Goal: Information Seeking & Learning: Find specific fact

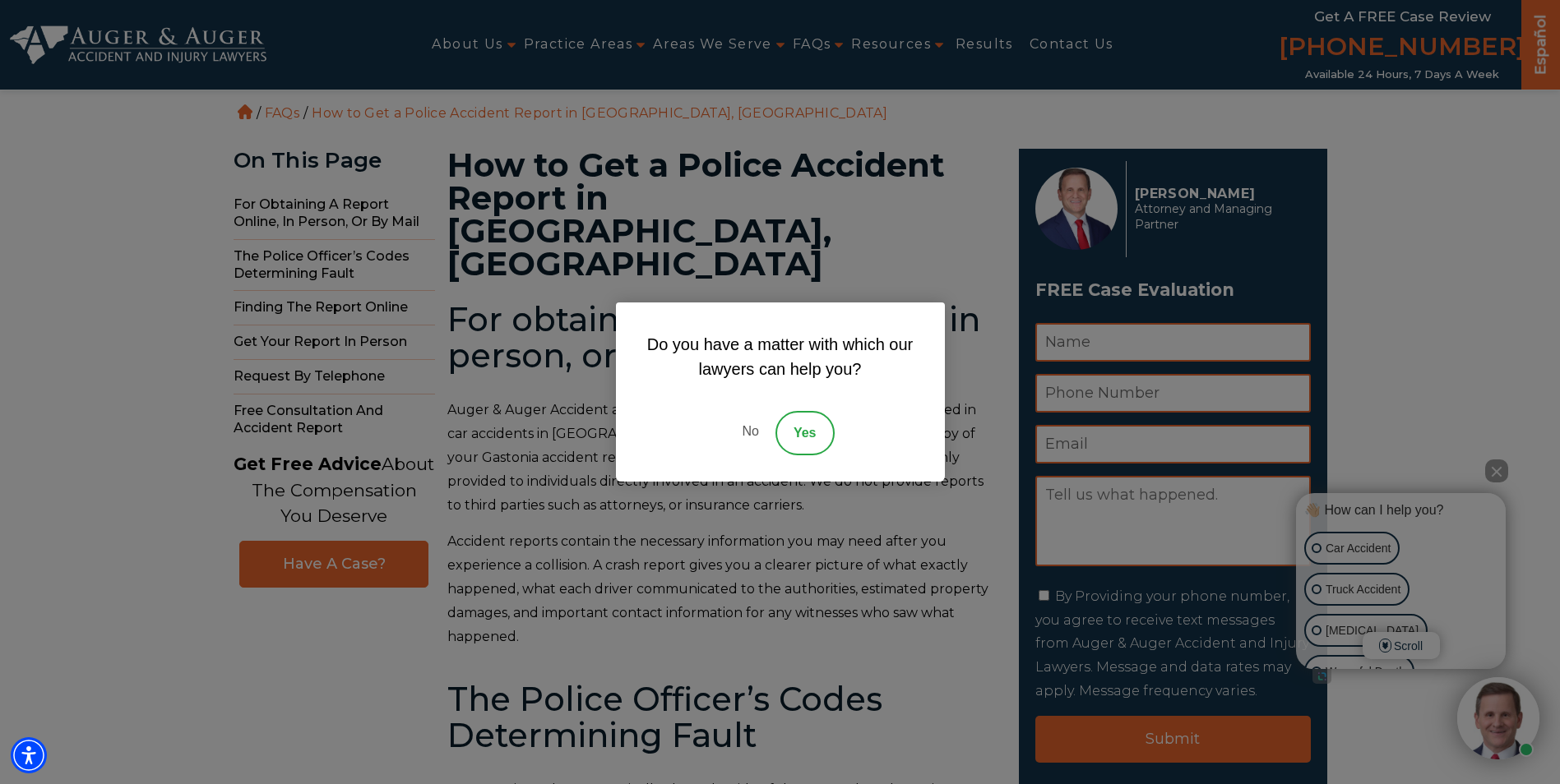
click at [763, 436] on link "No" at bounding box center [750, 433] width 49 height 45
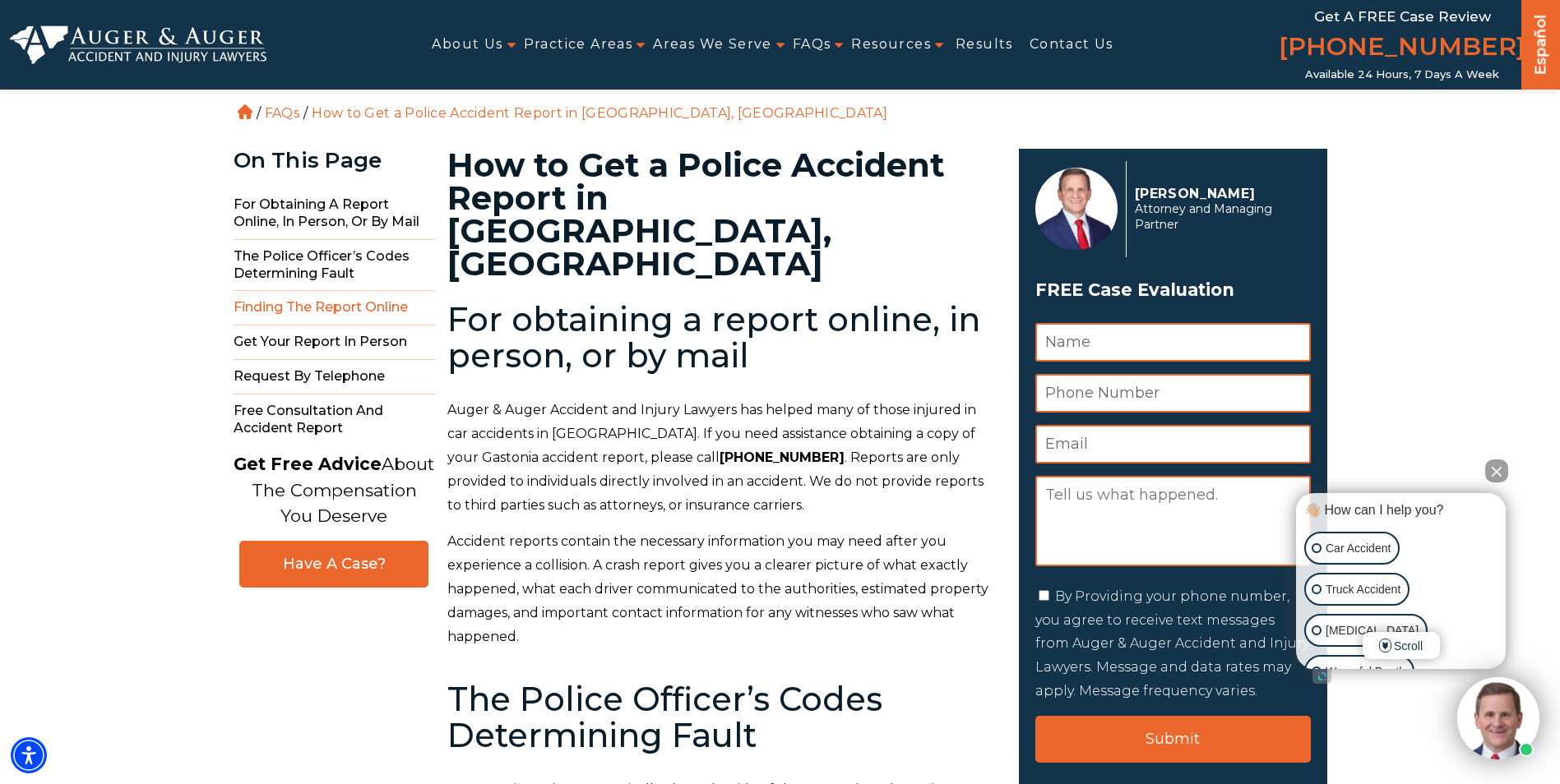
click at [270, 309] on span "Finding the Report Online" at bounding box center [335, 308] width 202 height 35
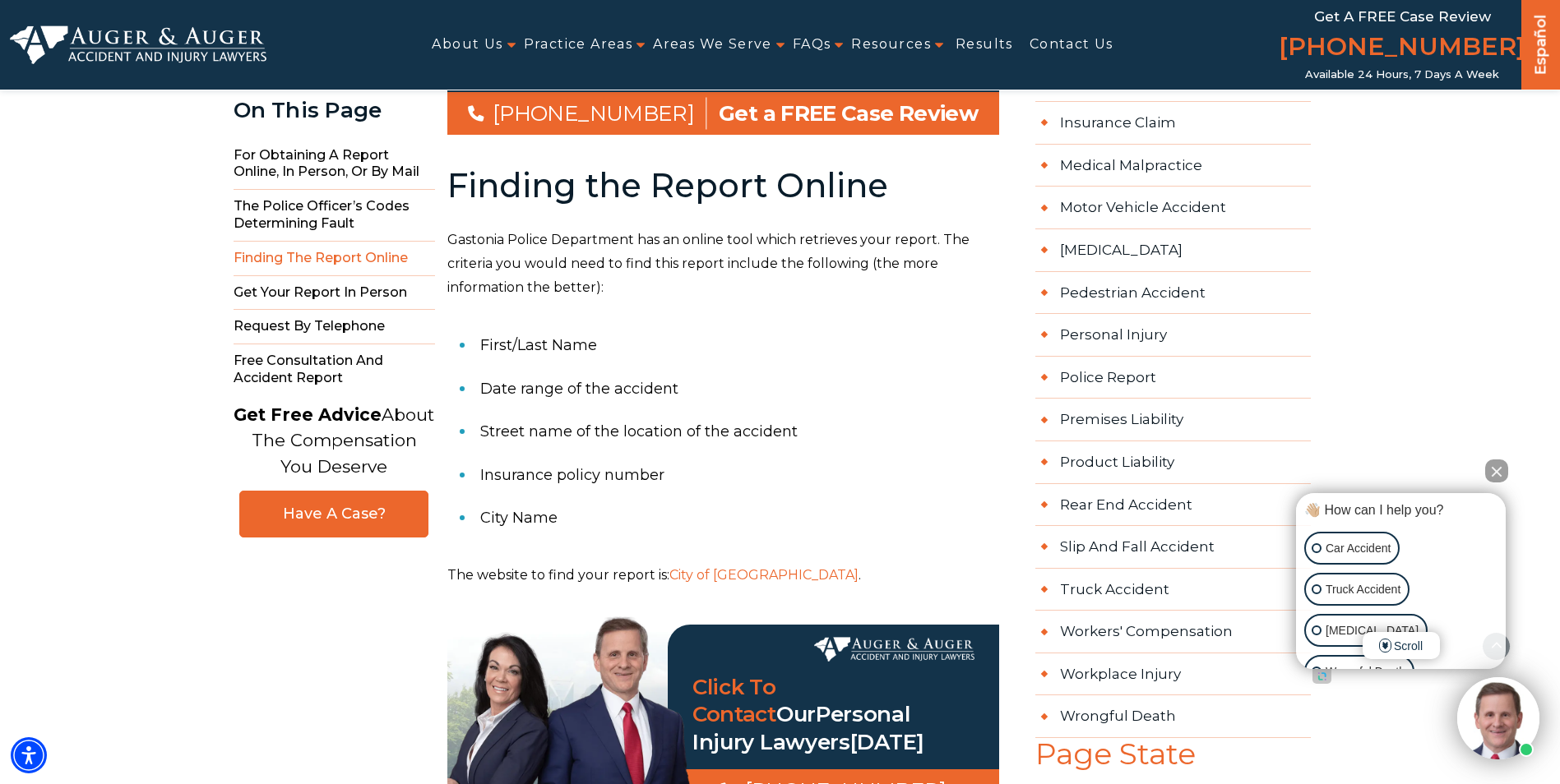
scroll to position [1102, 0]
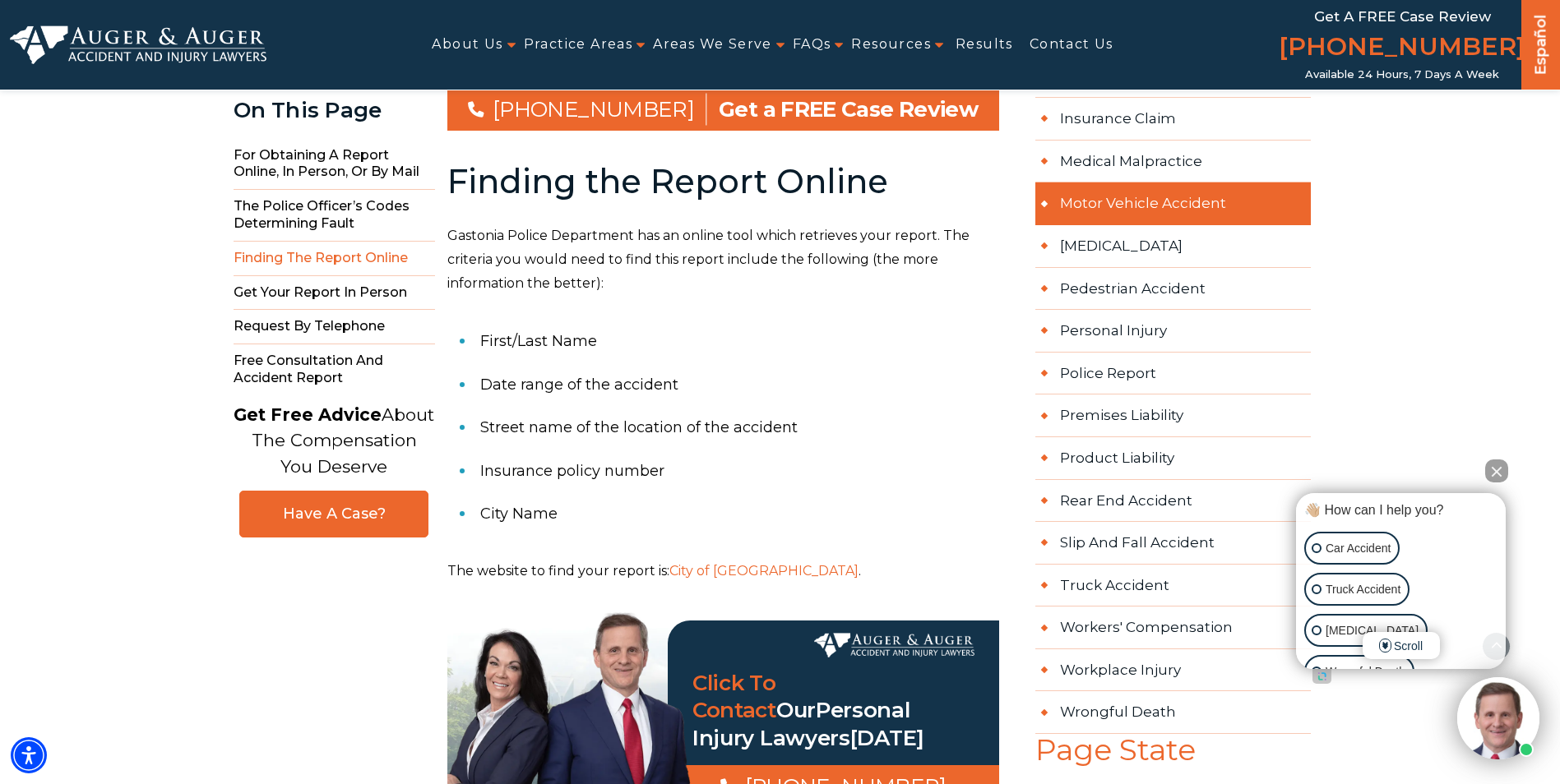
click at [1132, 198] on link "Motor Vehicle Accident" at bounding box center [1173, 204] width 276 height 43
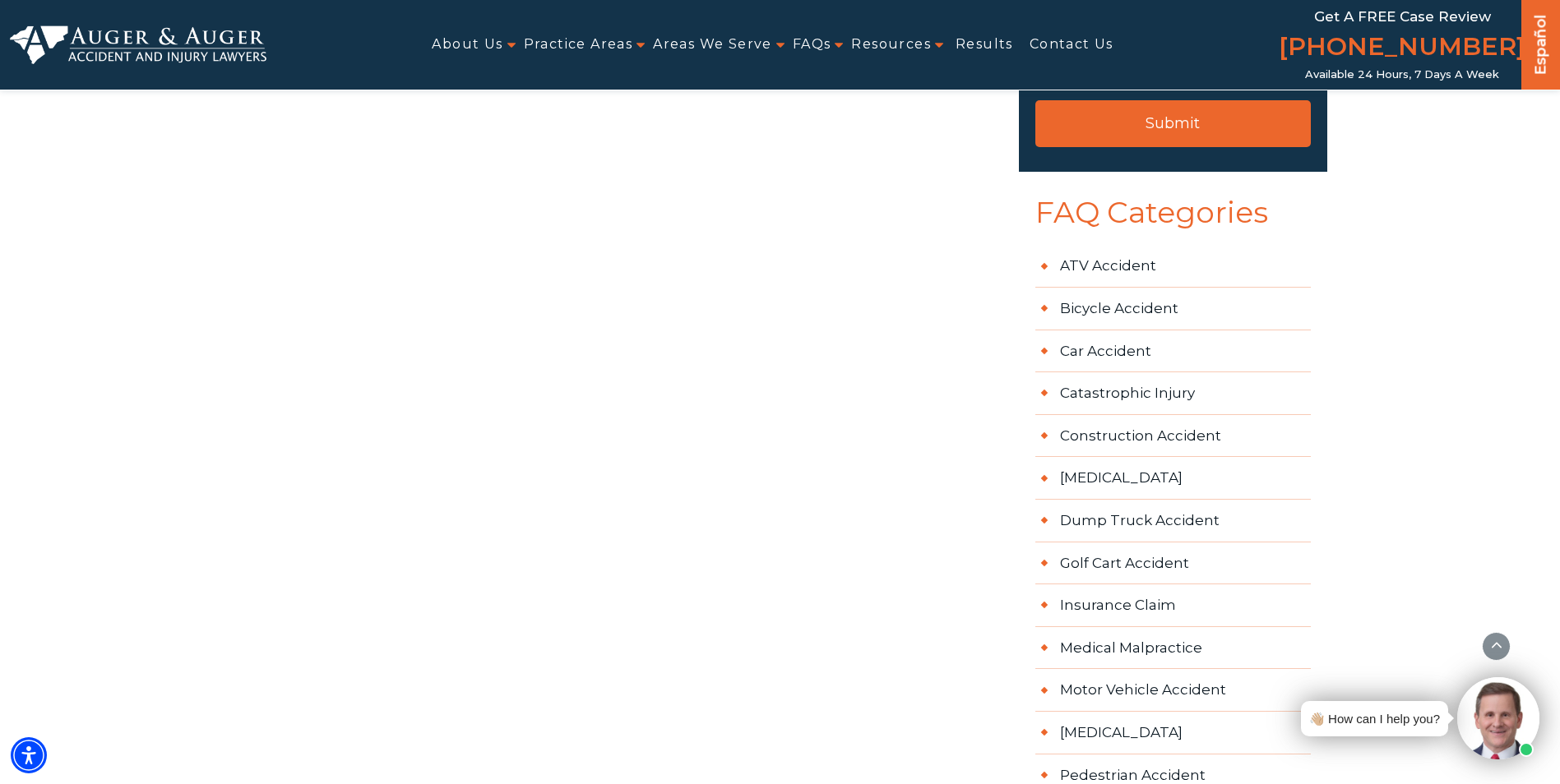
scroll to position [575, 0]
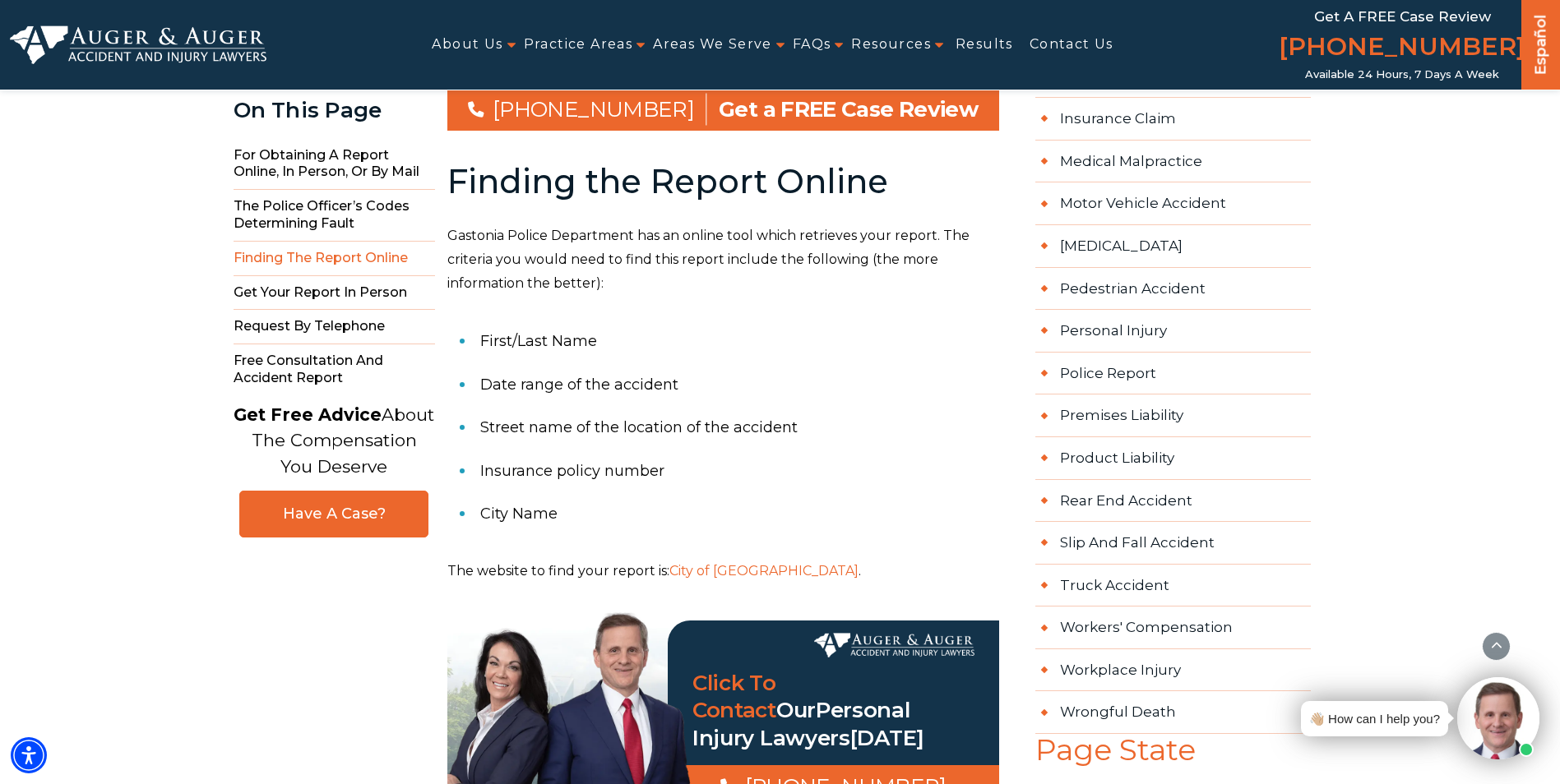
scroll to position [1184, 0]
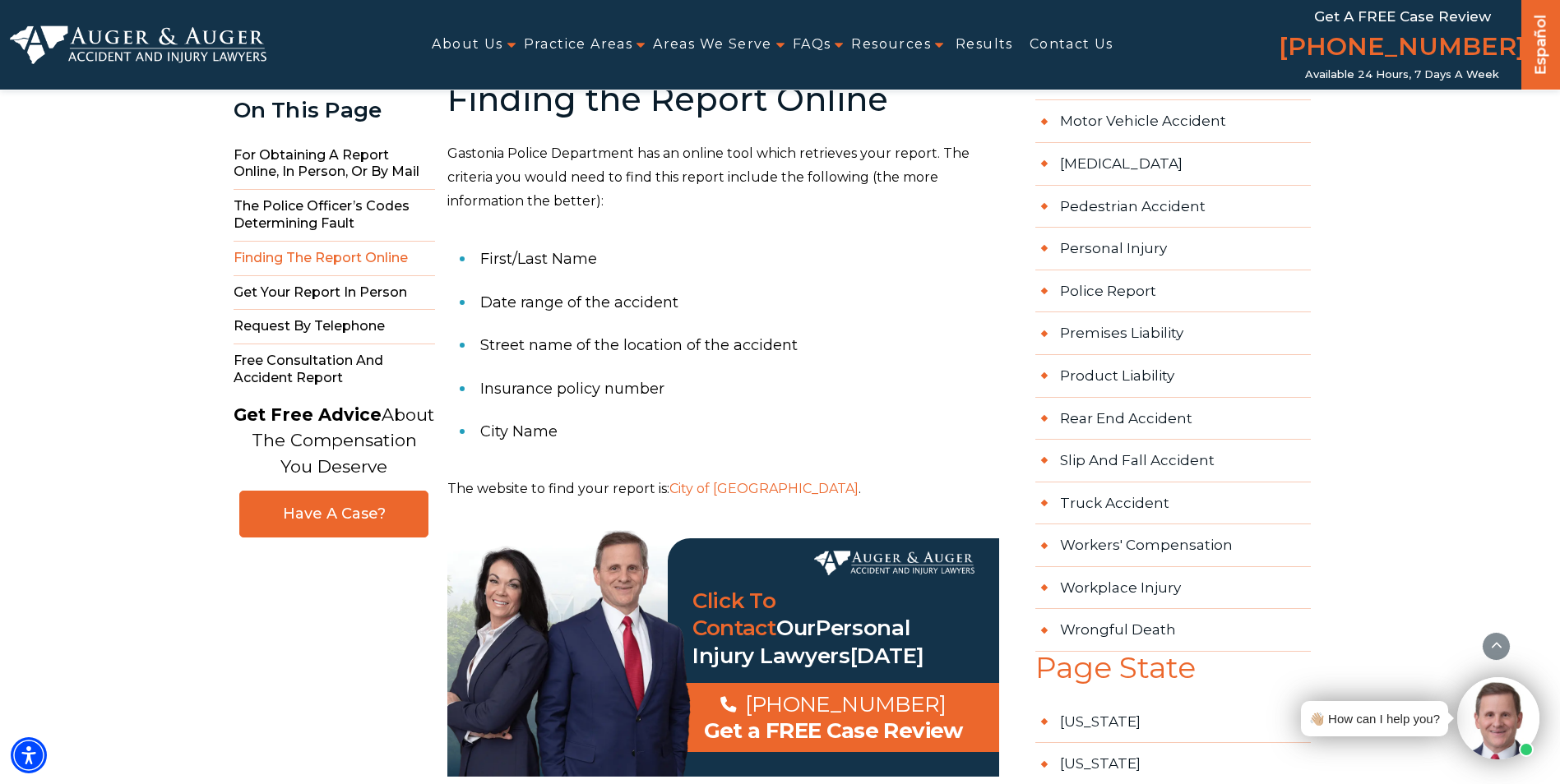
click at [721, 481] on link "City of [GEOGRAPHIC_DATA]" at bounding box center [764, 489] width 189 height 16
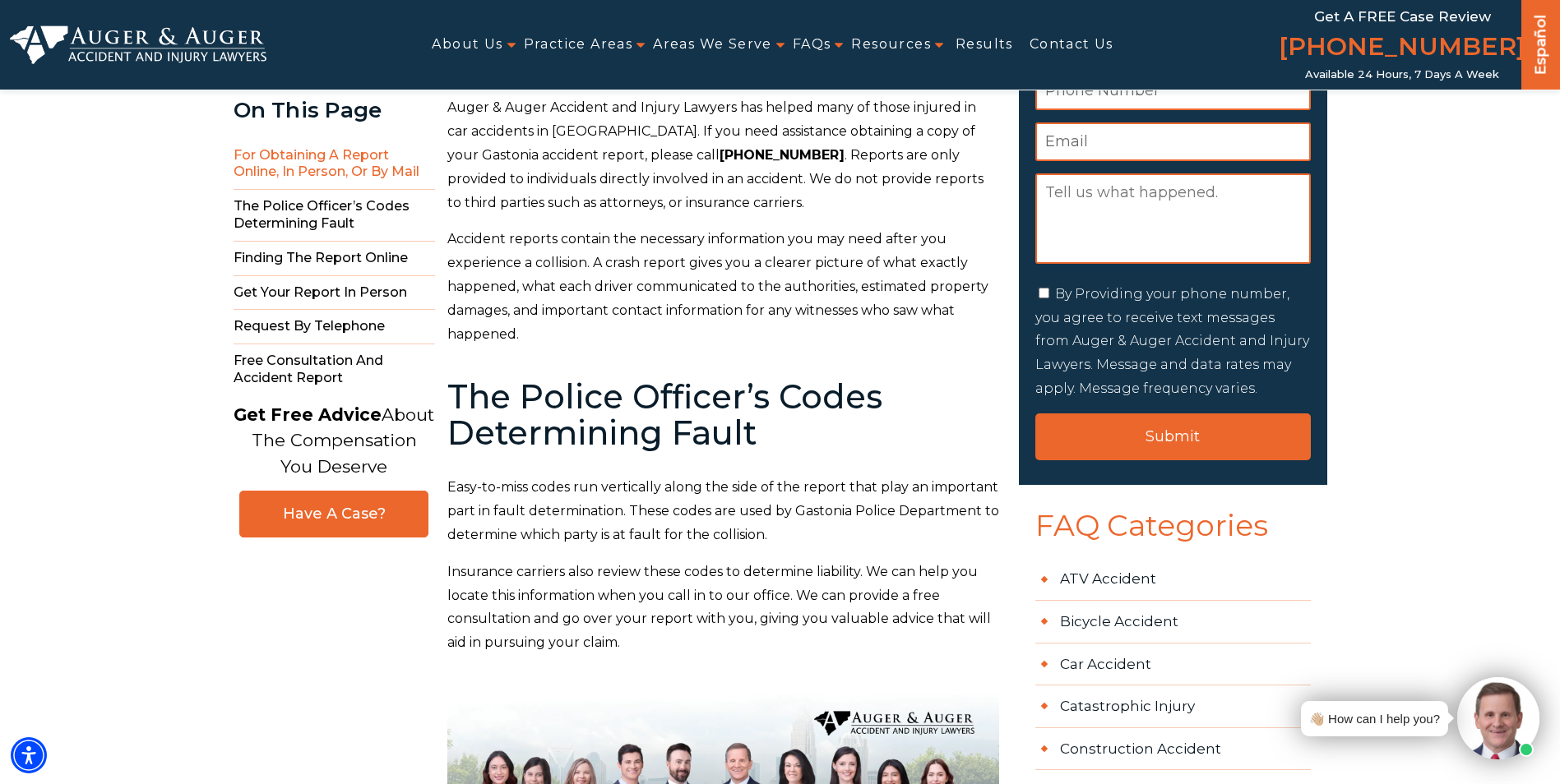
scroll to position [280, 0]
